Goal: Use online tool/utility: Utilize a website feature to perform a specific function

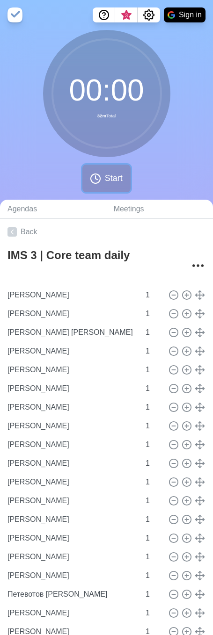
click at [107, 172] on span "Start" at bounding box center [114, 178] width 18 height 13
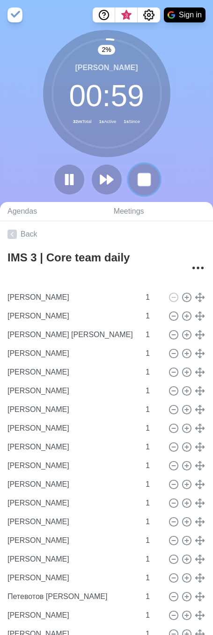
click at [150, 185] on rect at bounding box center [144, 179] width 12 height 12
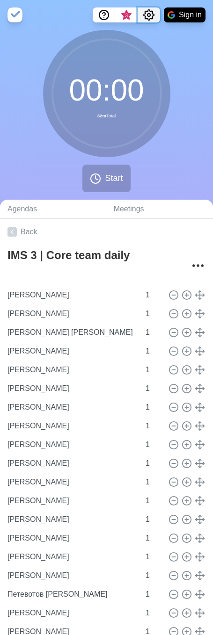
click at [143, 15] on icon "Settings" at bounding box center [148, 14] width 11 height 11
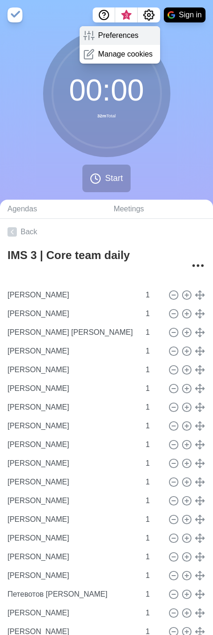
click at [133, 32] on p "Preferences" at bounding box center [118, 35] width 40 height 11
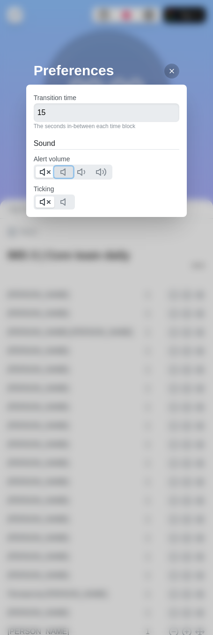
click at [62, 172] on icon at bounding box center [65, 171] width 11 height 11
click at [48, 172] on line at bounding box center [48, 172] width 3 height 3
click at [69, 201] on icon at bounding box center [65, 201] width 11 height 11
click at [48, 203] on icon at bounding box center [44, 201] width 11 height 11
click at [168, 70] on icon at bounding box center [171, 70] width 7 height 7
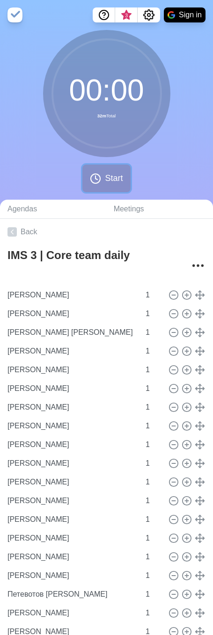
click at [107, 178] on span "Start" at bounding box center [114, 178] width 18 height 13
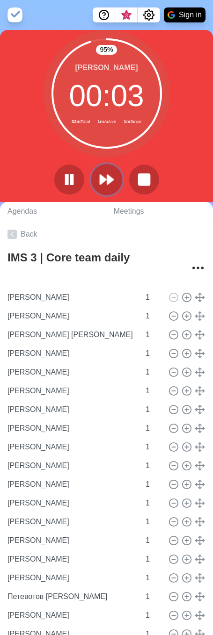
click at [103, 185] on icon at bounding box center [107, 180] width 16 height 16
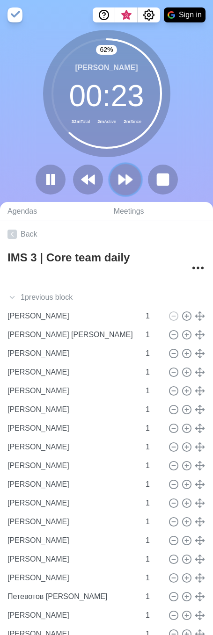
click at [118, 176] on icon at bounding box center [125, 180] width 16 height 16
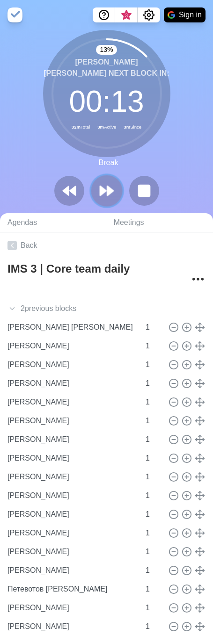
click at [110, 192] on polygon at bounding box center [110, 190] width 6 height 9
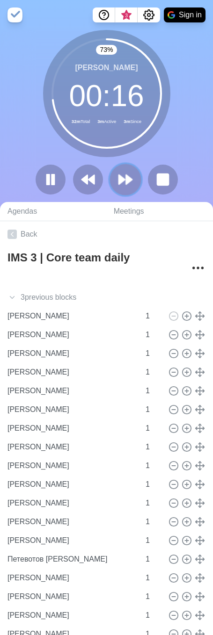
click at [122, 176] on icon at bounding box center [125, 180] width 16 height 16
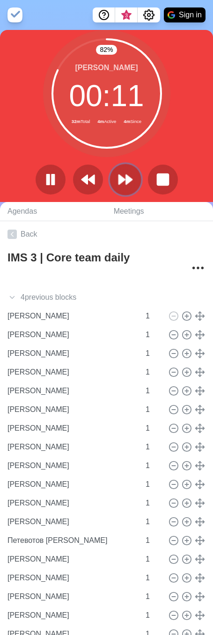
click at [125, 184] on icon at bounding box center [125, 180] width 16 height 16
click at [126, 178] on polygon at bounding box center [129, 179] width 6 height 9
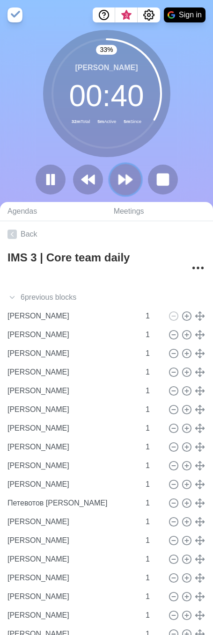
click at [125, 177] on icon at bounding box center [125, 180] width 16 height 16
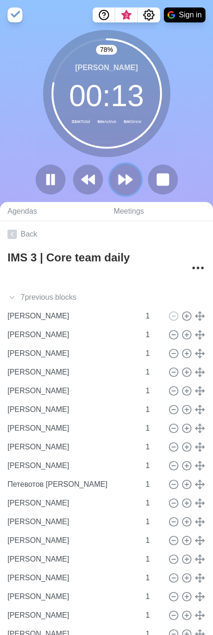
click at [128, 175] on icon at bounding box center [125, 180] width 16 height 16
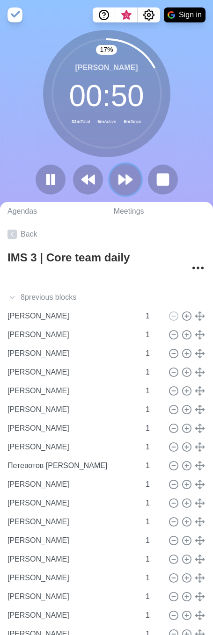
click at [126, 172] on icon at bounding box center [125, 180] width 16 height 16
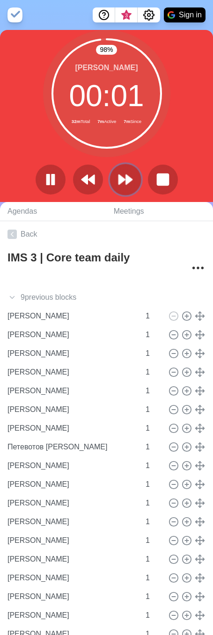
click at [126, 171] on button at bounding box center [124, 179] width 31 height 31
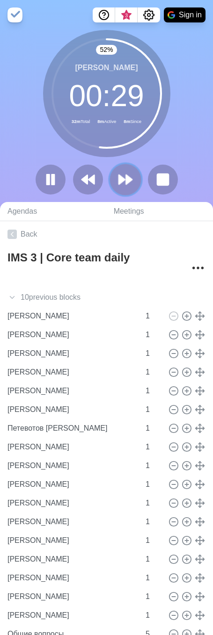
click at [125, 173] on icon at bounding box center [125, 180] width 16 height 16
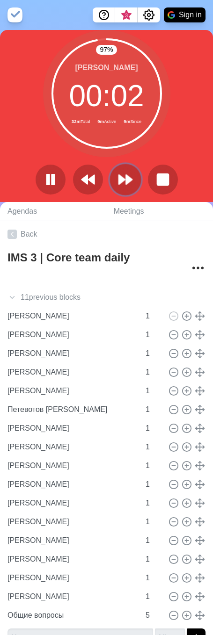
click at [130, 178] on polygon at bounding box center [129, 179] width 6 height 9
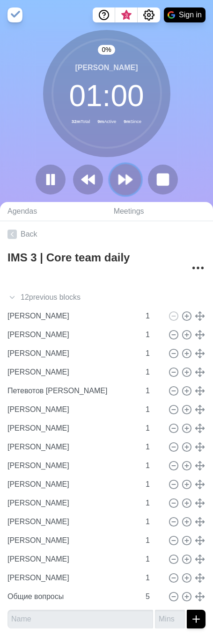
click at [130, 178] on polygon at bounding box center [129, 179] width 6 height 9
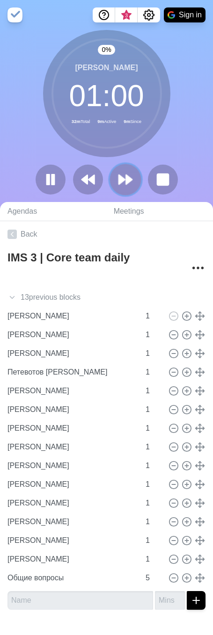
click at [130, 178] on polygon at bounding box center [129, 179] width 6 height 9
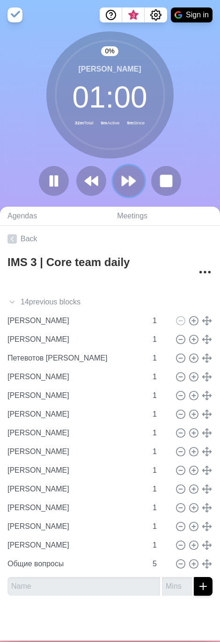
click at [130, 178] on icon at bounding box center [129, 181] width 16 height 16
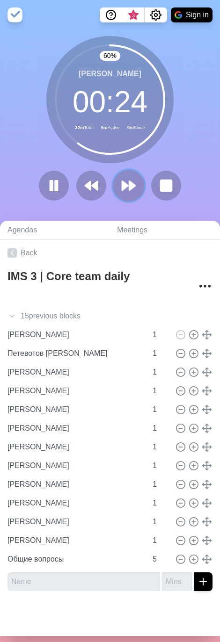
click at [129, 186] on polygon at bounding box center [132, 185] width 6 height 9
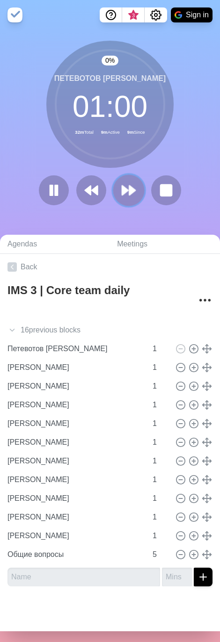
click at [129, 186] on polygon at bounding box center [132, 190] width 6 height 9
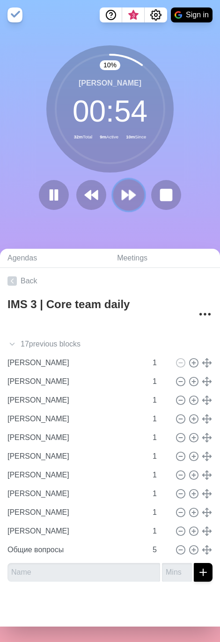
click at [124, 196] on polygon at bounding box center [125, 194] width 6 height 9
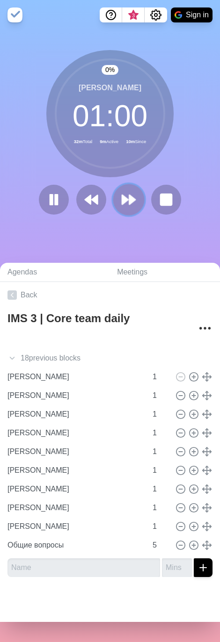
click at [124, 196] on icon at bounding box center [129, 200] width 16 height 16
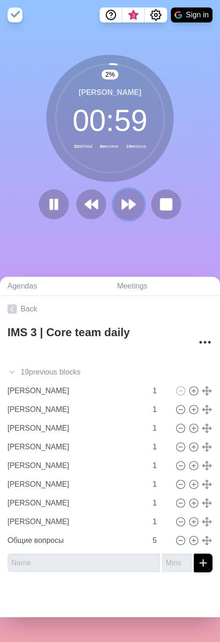
click at [124, 196] on button at bounding box center [128, 204] width 31 height 31
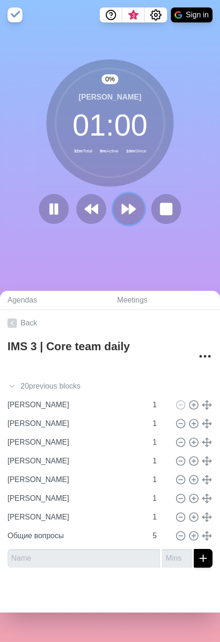
click at [124, 196] on button at bounding box center [128, 209] width 31 height 31
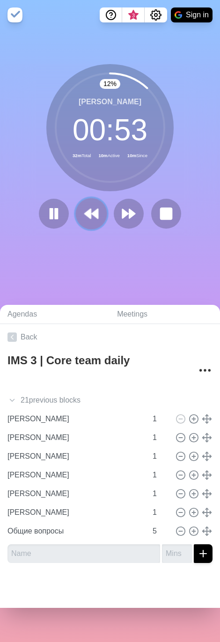
click at [89, 216] on icon at bounding box center [91, 214] width 16 height 16
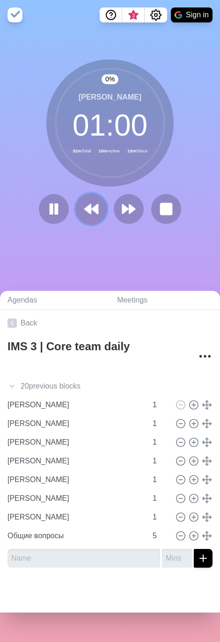
click at [90, 217] on icon at bounding box center [91, 209] width 16 height 16
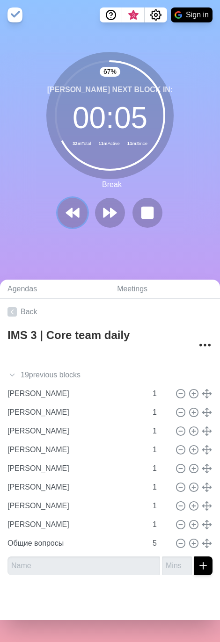
drag, startPoint x: 71, startPoint y: 211, endPoint x: 25, endPoint y: 223, distance: 47.3
click at [71, 211] on icon at bounding box center [72, 212] width 15 height 15
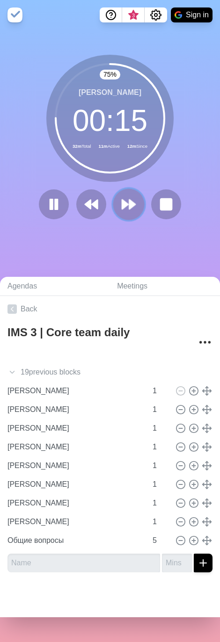
click at [129, 208] on polygon at bounding box center [132, 204] width 6 height 9
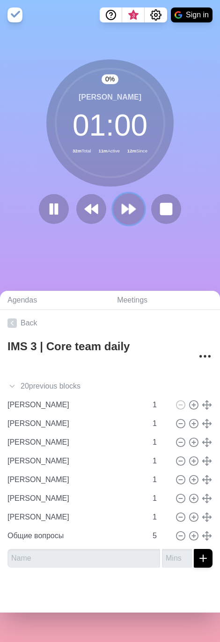
click at [129, 208] on polygon at bounding box center [132, 208] width 6 height 9
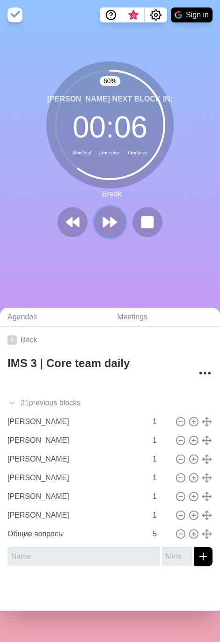
click at [102, 229] on icon at bounding box center [110, 222] width 16 height 16
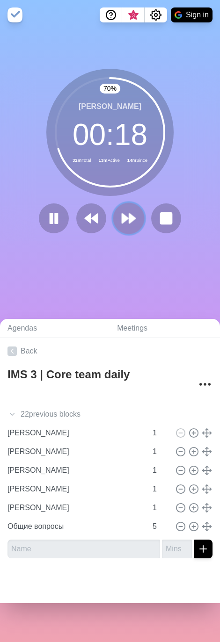
click at [123, 228] on button at bounding box center [128, 218] width 31 height 31
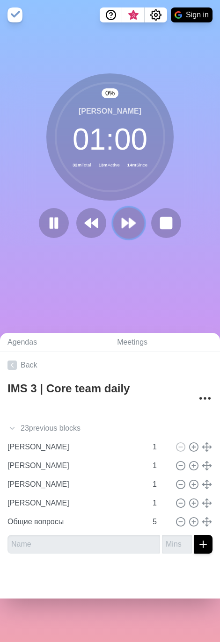
click at [123, 223] on polygon at bounding box center [125, 222] width 6 height 9
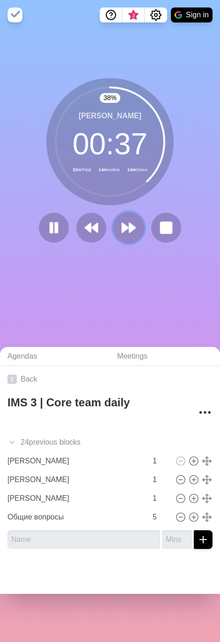
click at [129, 224] on polygon at bounding box center [132, 227] width 6 height 9
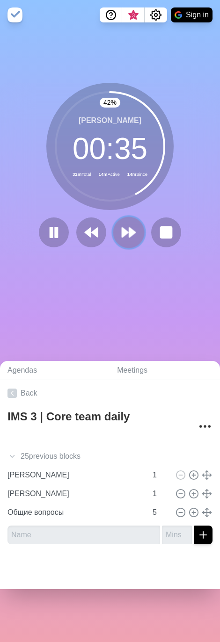
click at [126, 226] on icon at bounding box center [129, 232] width 16 height 16
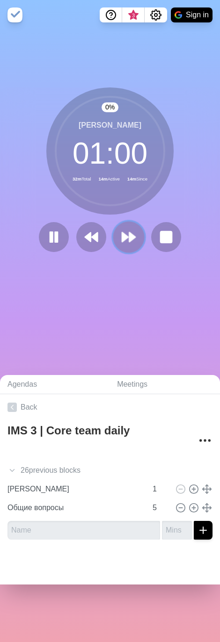
click at [126, 227] on button at bounding box center [128, 237] width 31 height 31
